Goal: Task Accomplishment & Management: Manage account settings

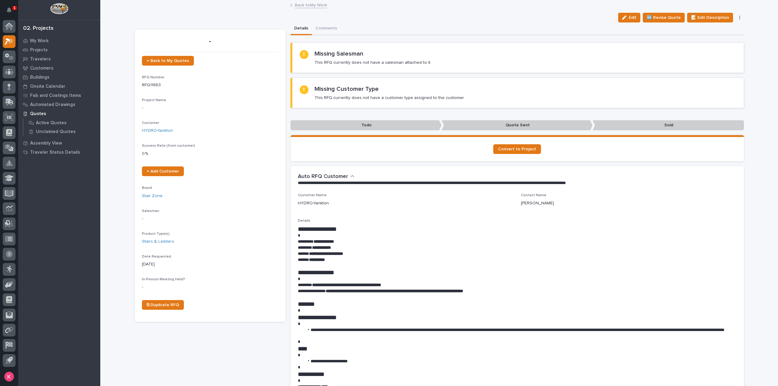
click at [316, 6] on link "Back to My Work" at bounding box center [311, 4] width 32 height 7
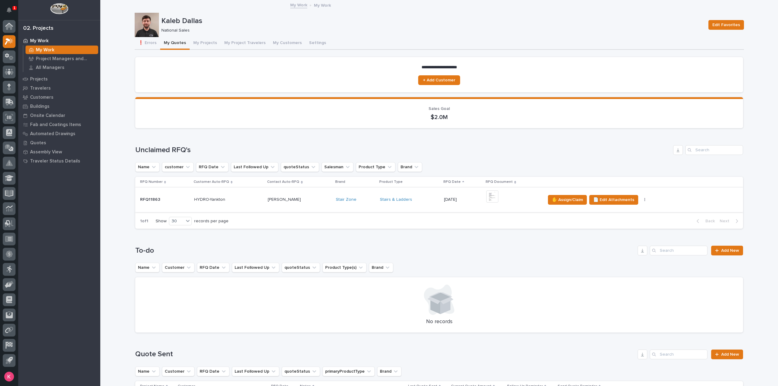
scroll to position [30, 0]
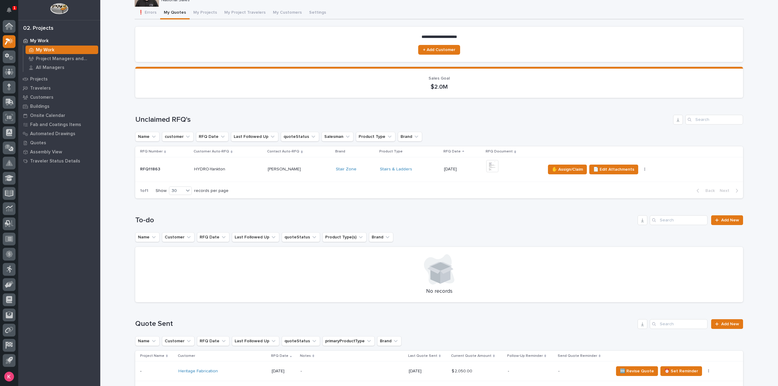
click at [418, 174] on td "Stairs & Ladders" at bounding box center [410, 169] width 64 height 25
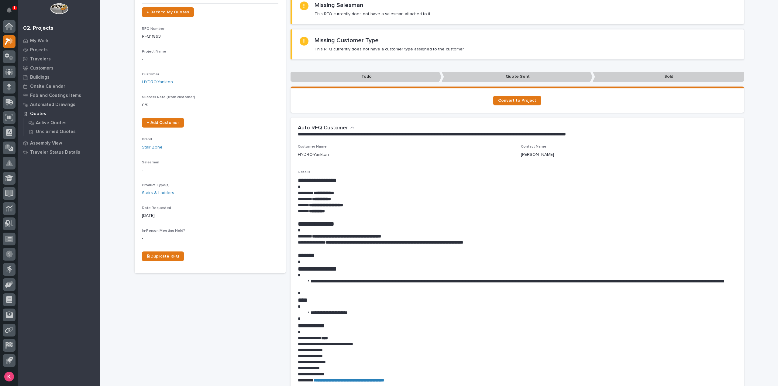
scroll to position [91, 0]
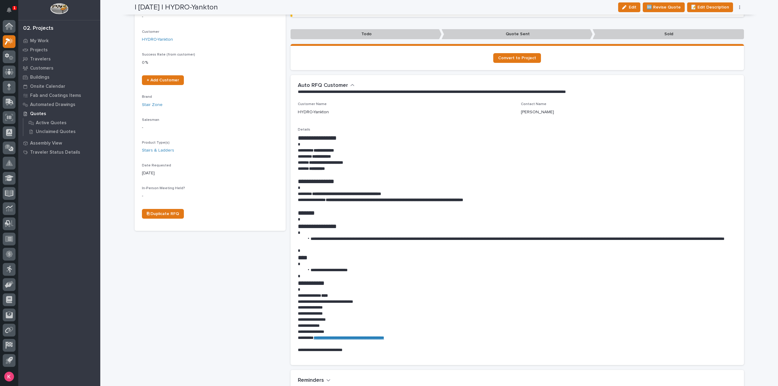
click at [132, 317] on div "Loading... Saving… Loading... Saving… | [DATE] | HYDRO-Yankton Edit 🆕 Revise Qu…" at bounding box center [440, 320] width 616 height 823
click at [5, 39] on icon at bounding box center [9, 41] width 9 height 7
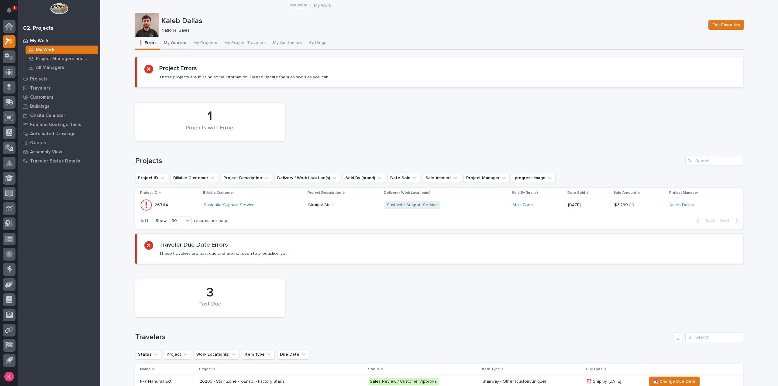
click at [172, 46] on button "My Quotes" at bounding box center [174, 43] width 29 height 13
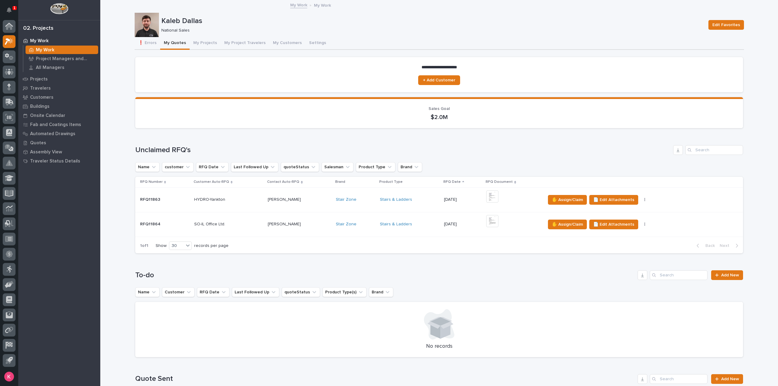
click at [320, 229] on div "[PERSON_NAME] [PERSON_NAME]" at bounding box center [299, 224] width 63 height 10
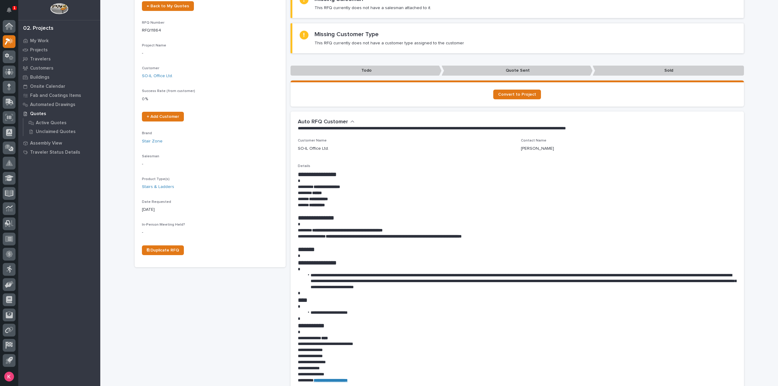
click at [439, 238] on div "**********" at bounding box center [517, 283] width 439 height 225
